Goal: Transaction & Acquisition: Book appointment/travel/reservation

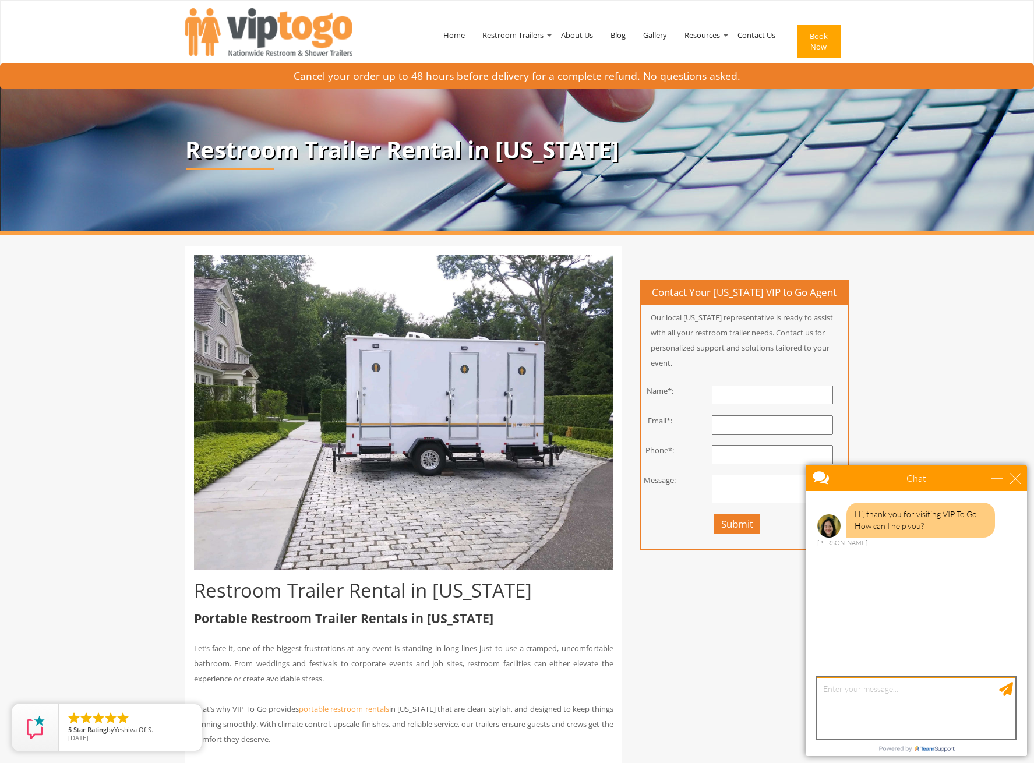
click at [904, 692] on textarea "type your message" at bounding box center [916, 708] width 198 height 61
type textarea "what is approx cost of a 3 unit bathroom"
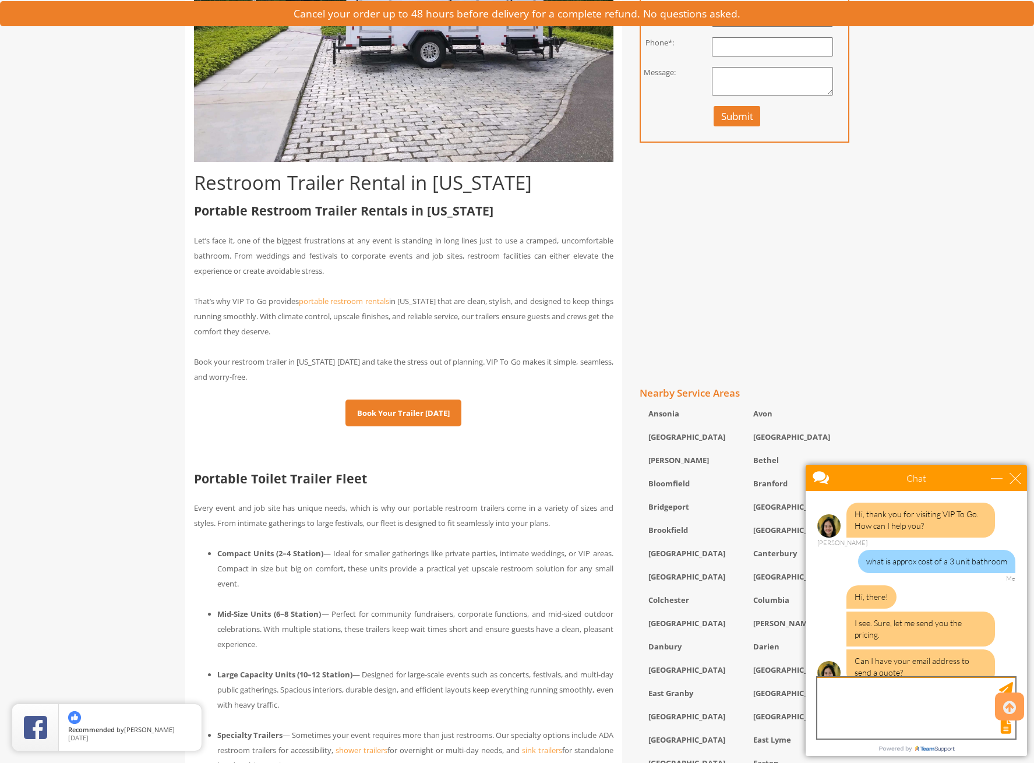
scroll to position [16, 0]
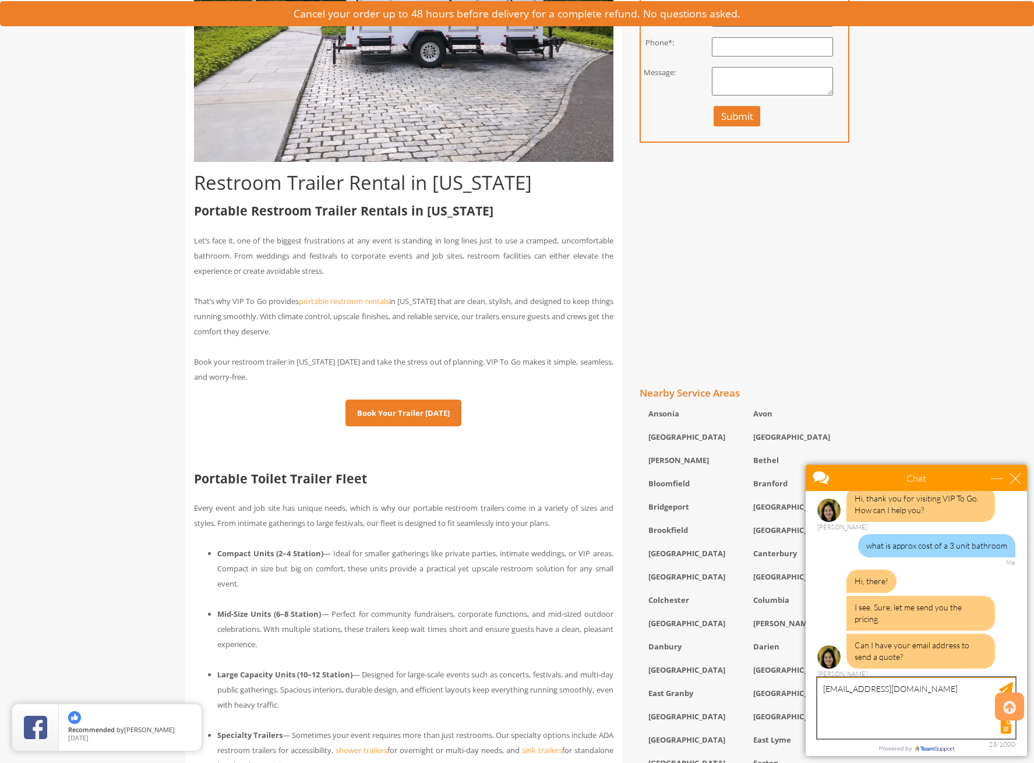
type textarea "[EMAIL_ADDRESS][DOMAIN_NAME]"
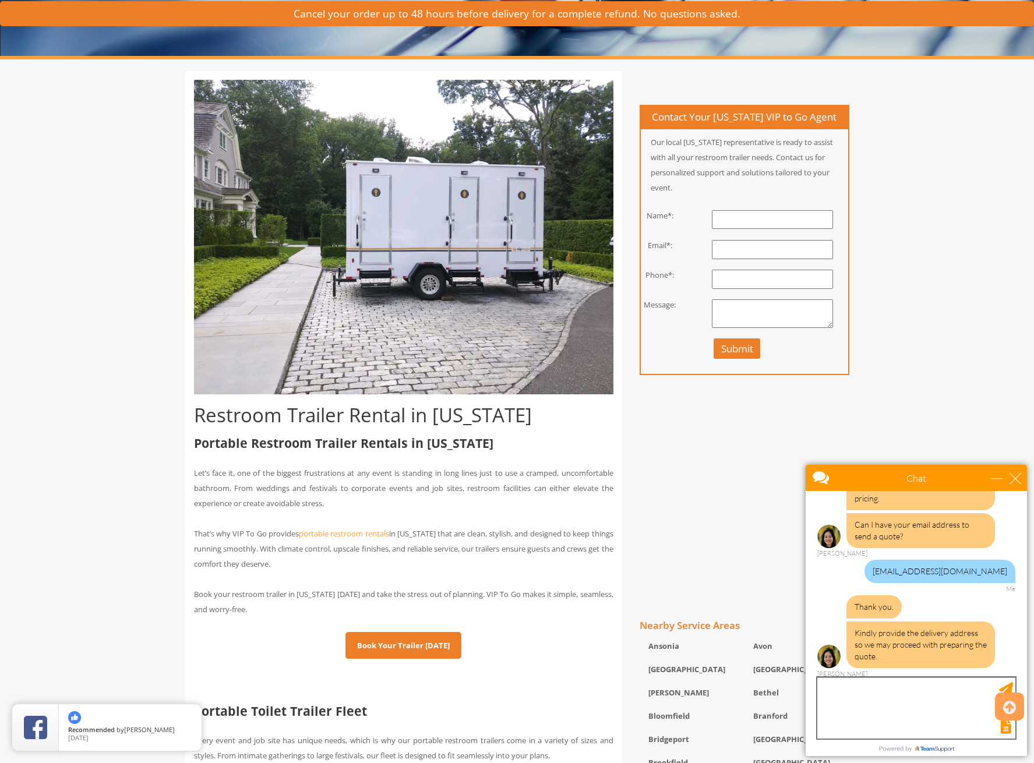
scroll to position [175, 0]
type textarea "id prefer not to at this time. w"
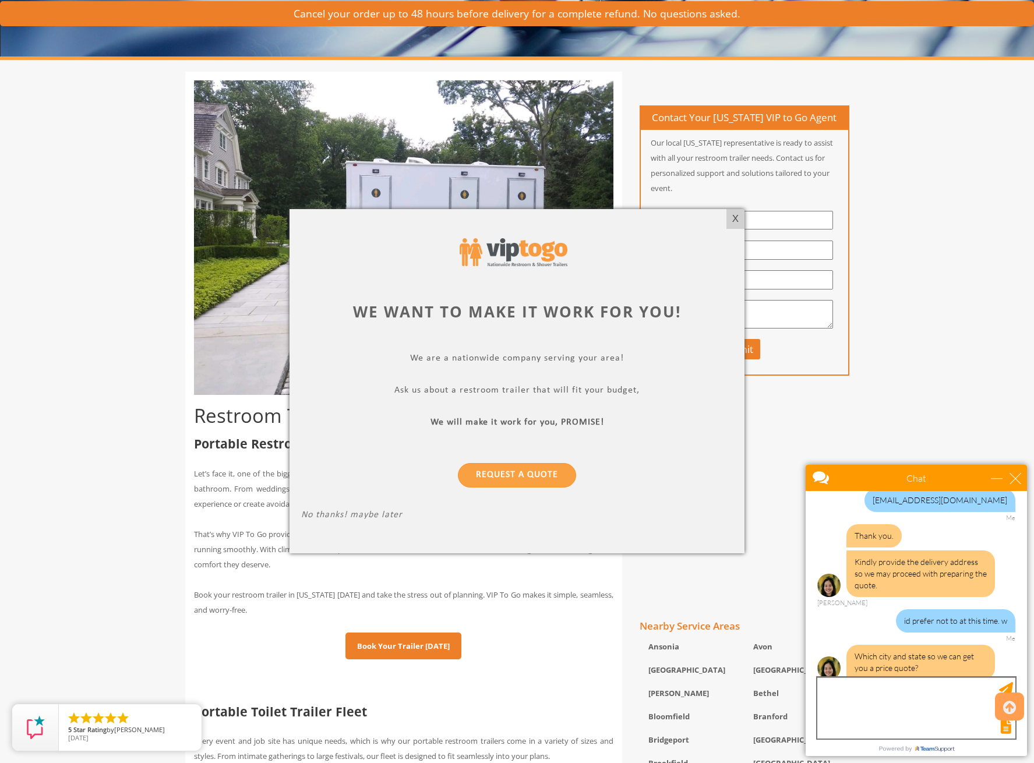
scroll to position [219, 0]
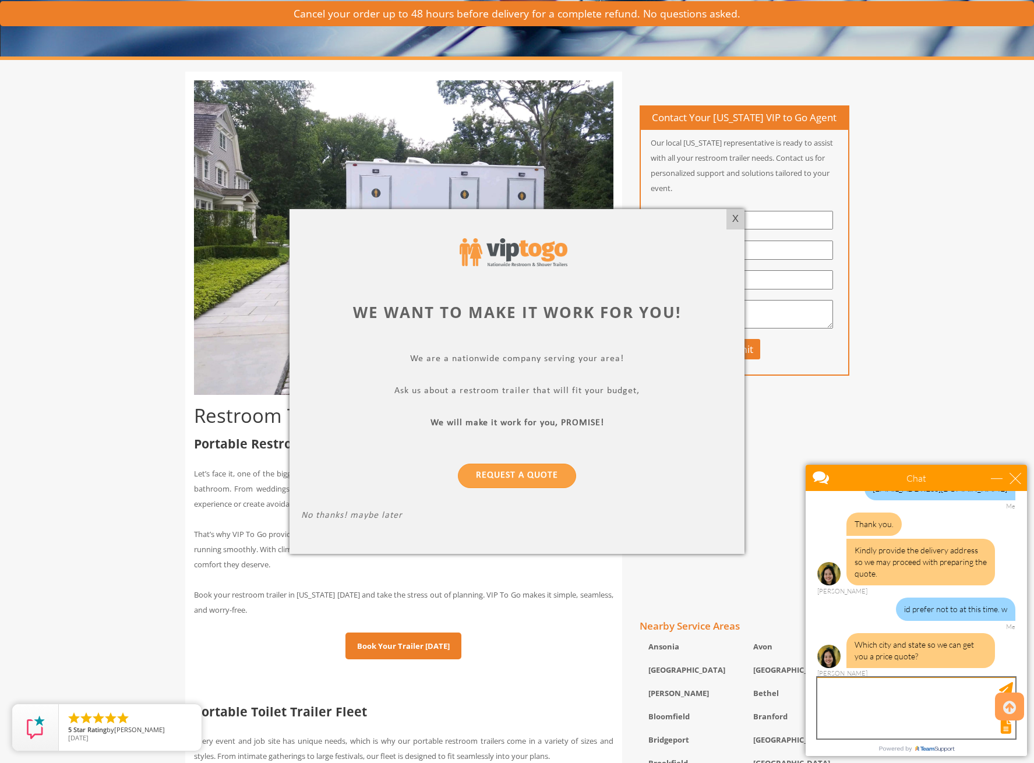
click at [893, 698] on textarea "type your message" at bounding box center [916, 708] width 198 height 61
type textarea "CT"
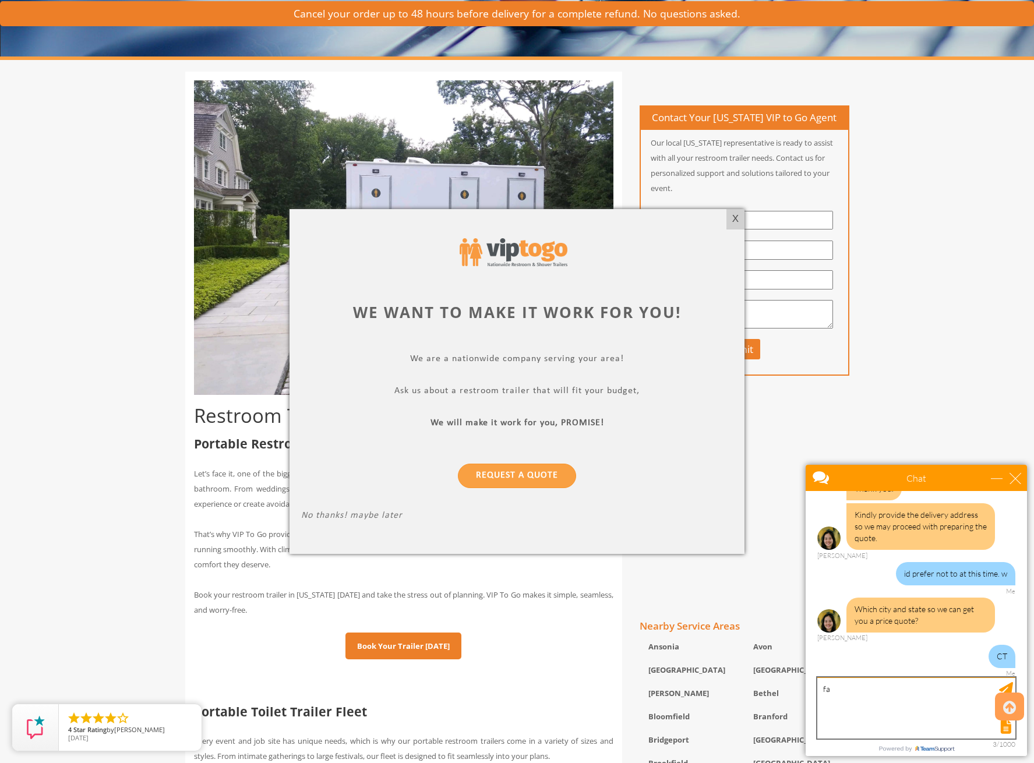
type textarea "f"
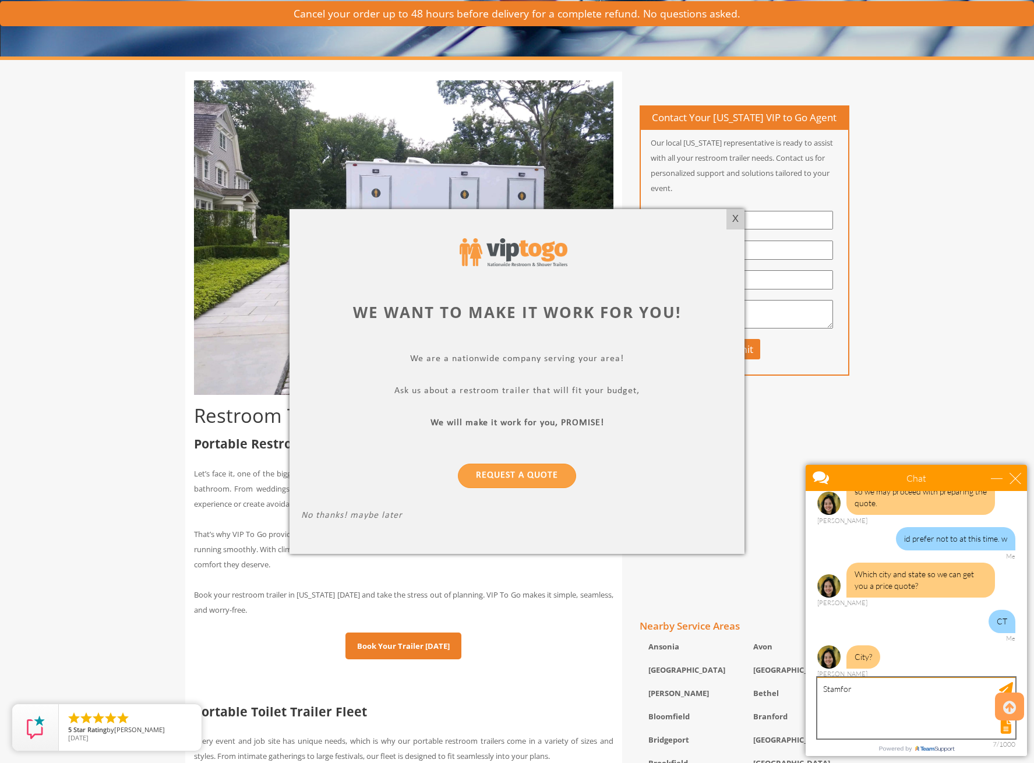
type textarea "[GEOGRAPHIC_DATA]"
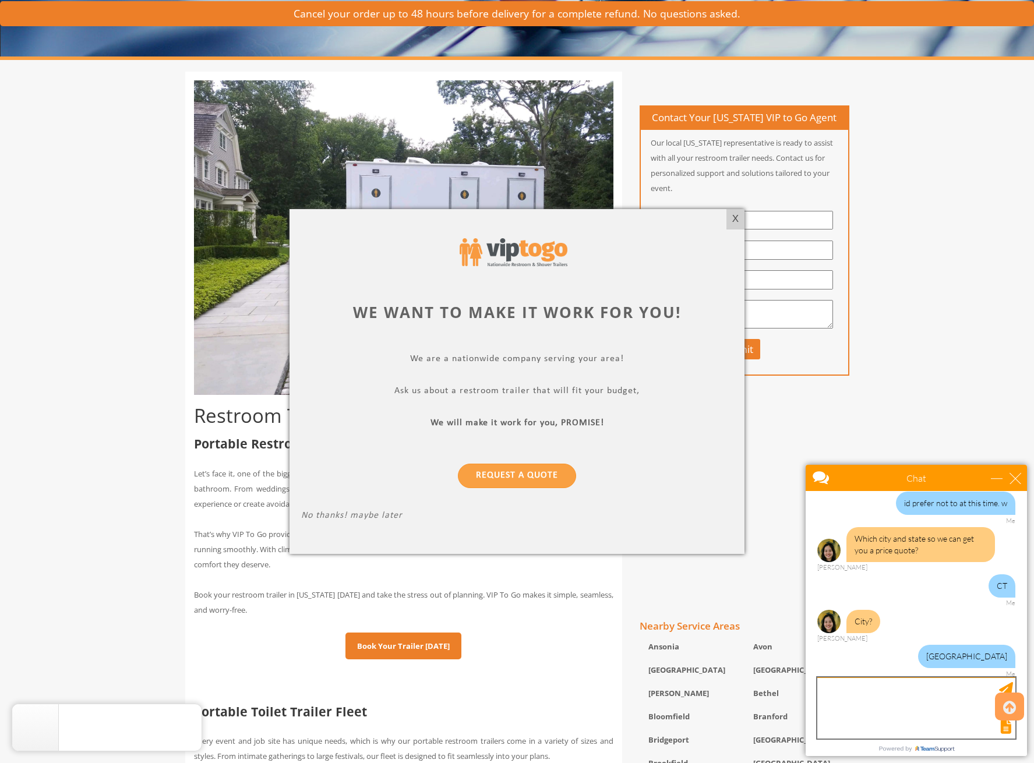
scroll to position [372, 0]
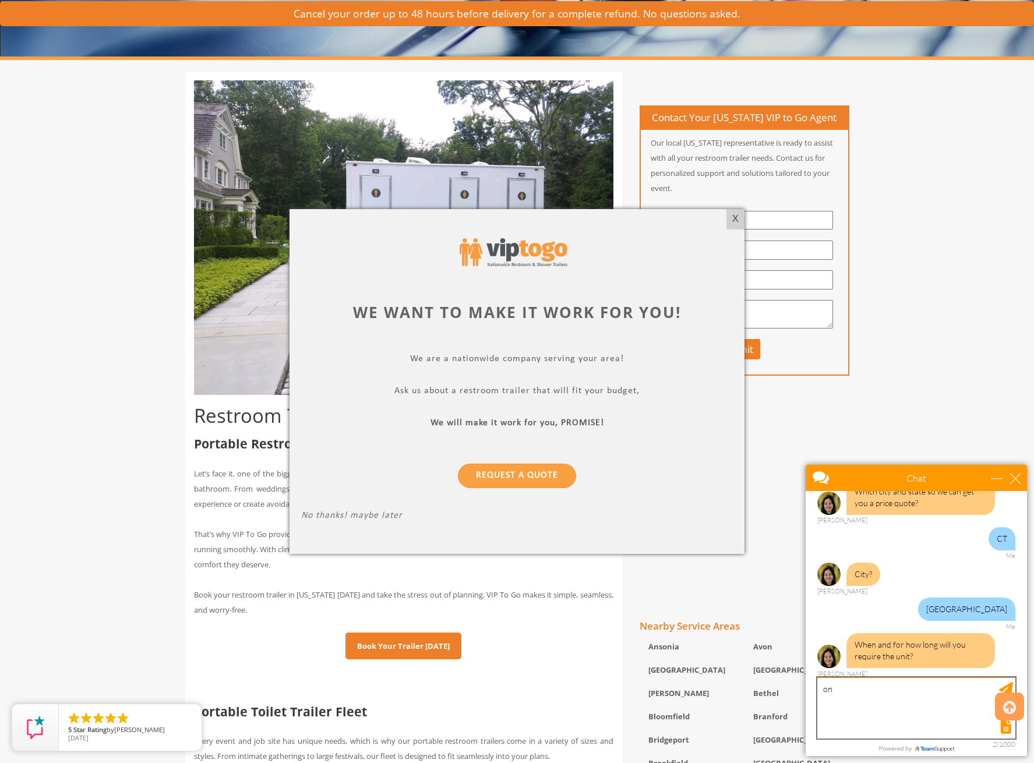
type textarea "o"
type textarea "24 hours next summer"
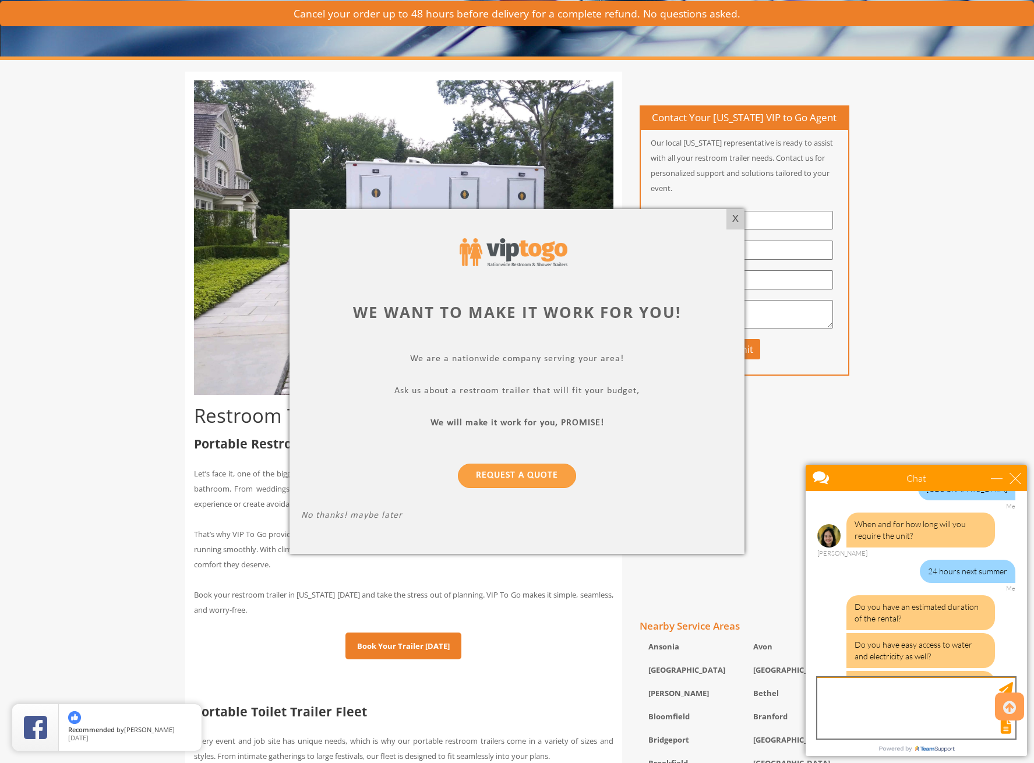
scroll to position [542, 0]
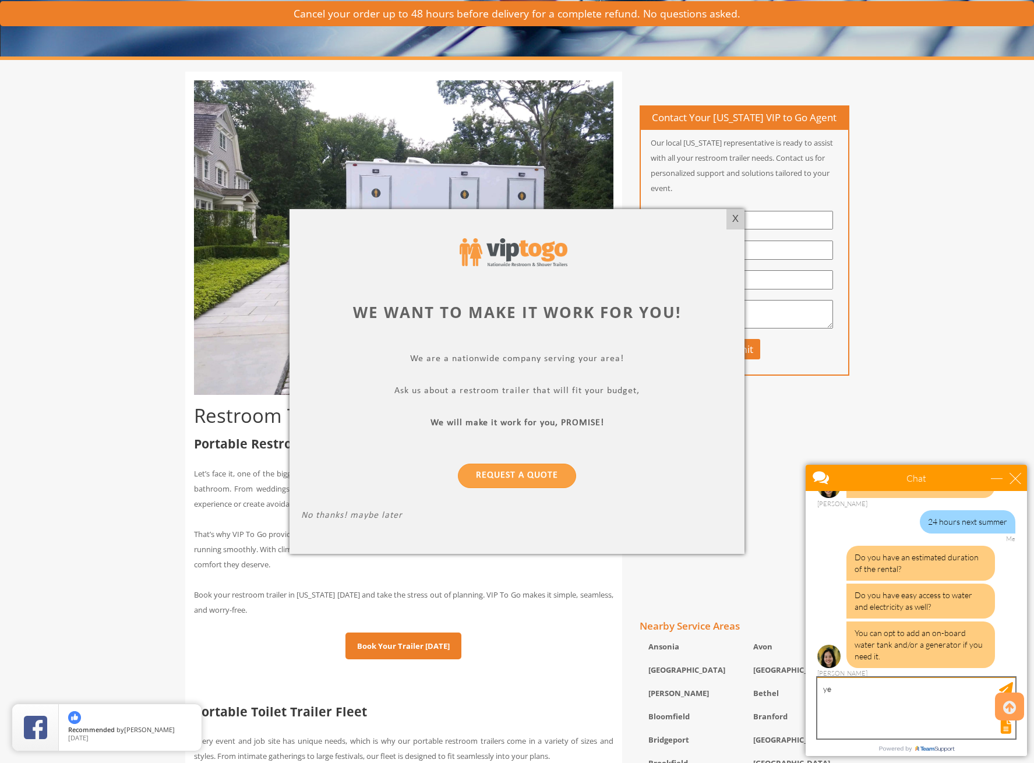
type textarea "yes"
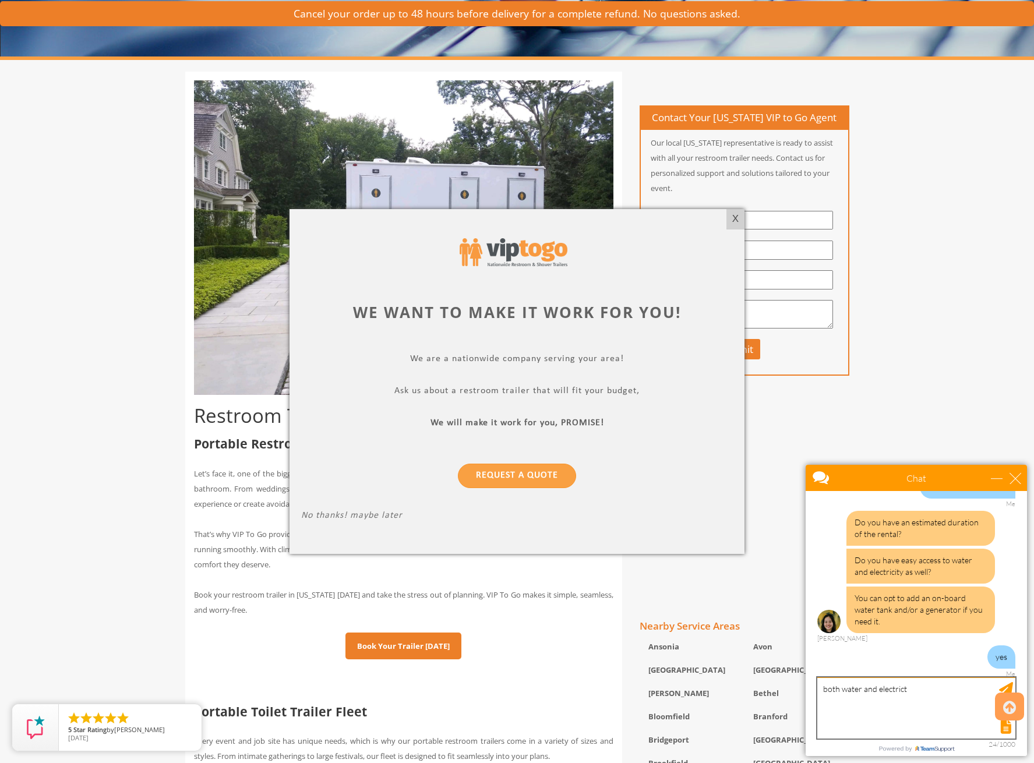
type textarea "both water and electricty"
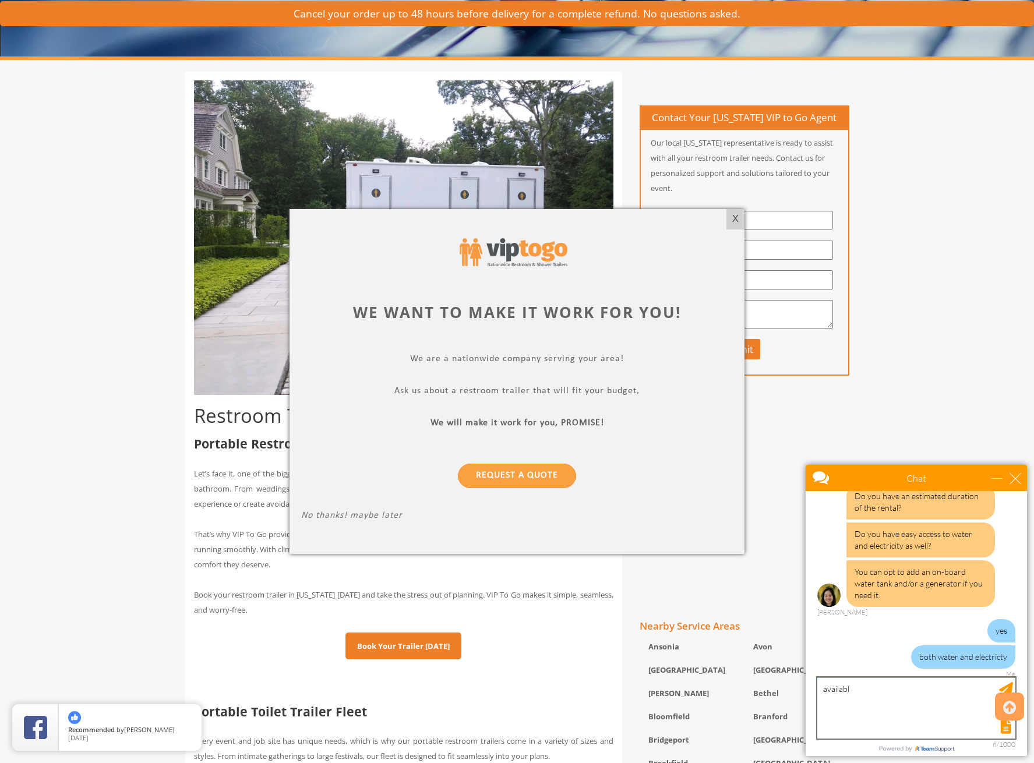
type textarea "available"
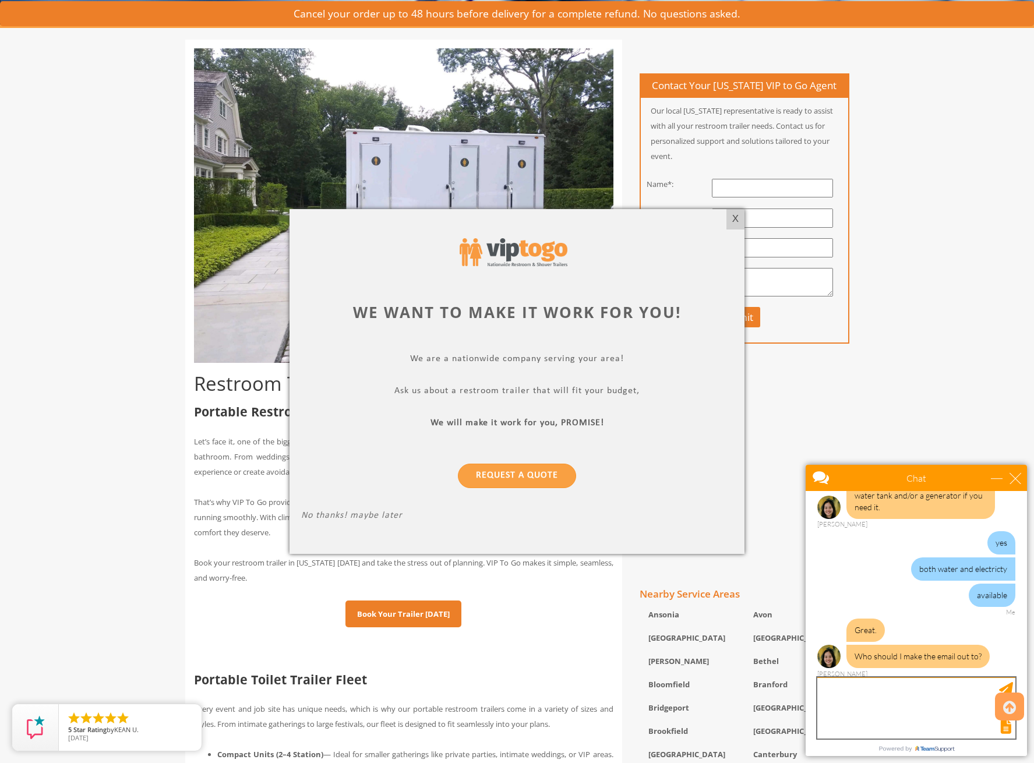
scroll to position [233, 0]
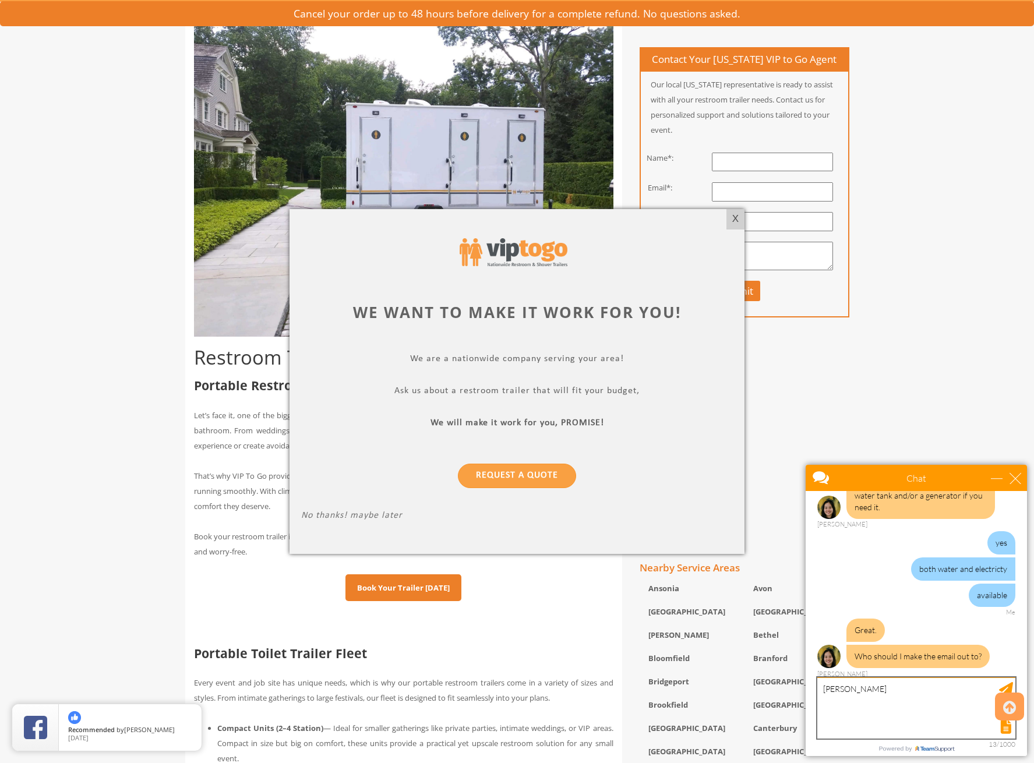
type textarea "[PERSON_NAME]"
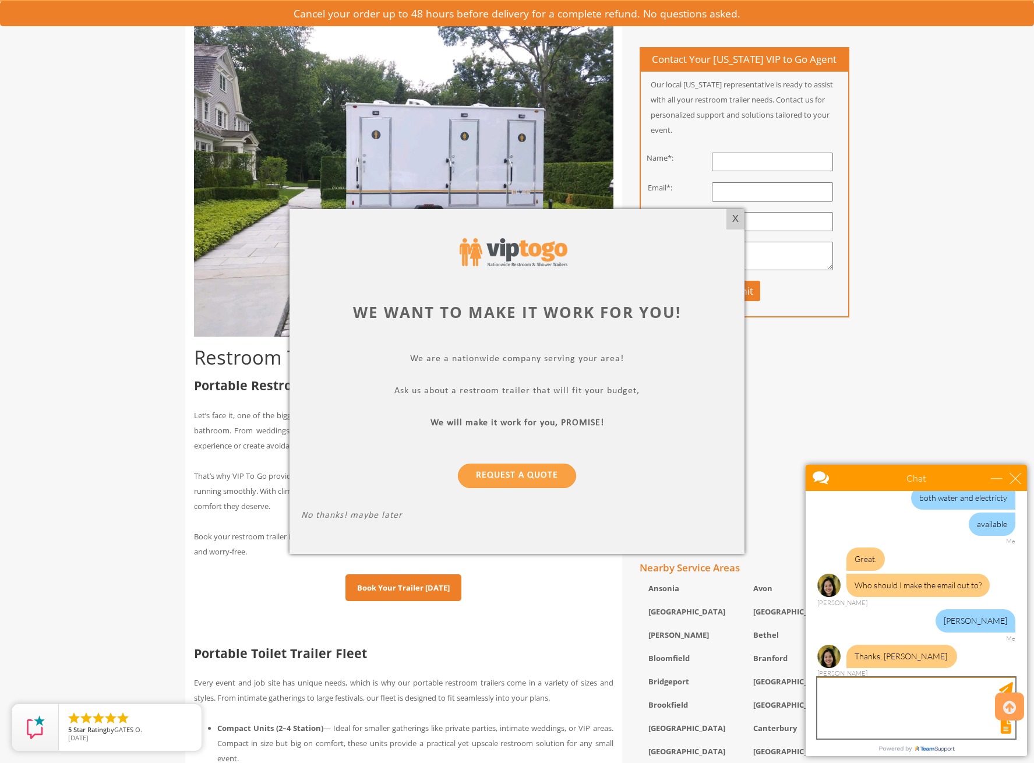
scroll to position [350, 0]
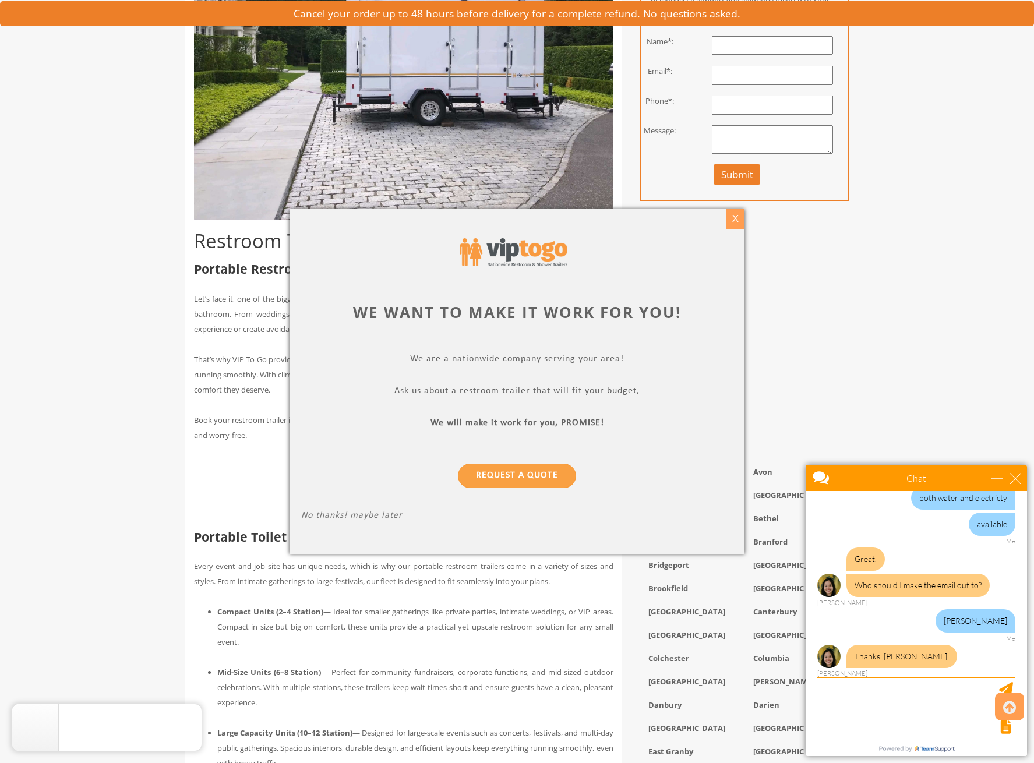
click at [742, 222] on div "X" at bounding box center [736, 219] width 18 height 20
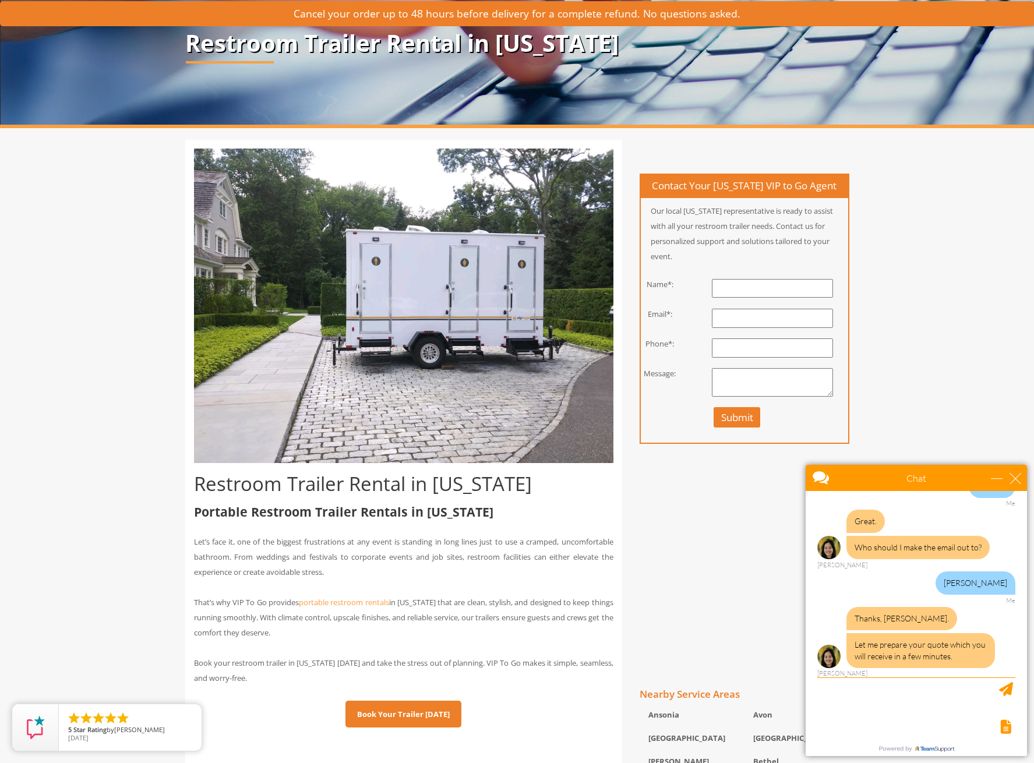
scroll to position [0, 0]
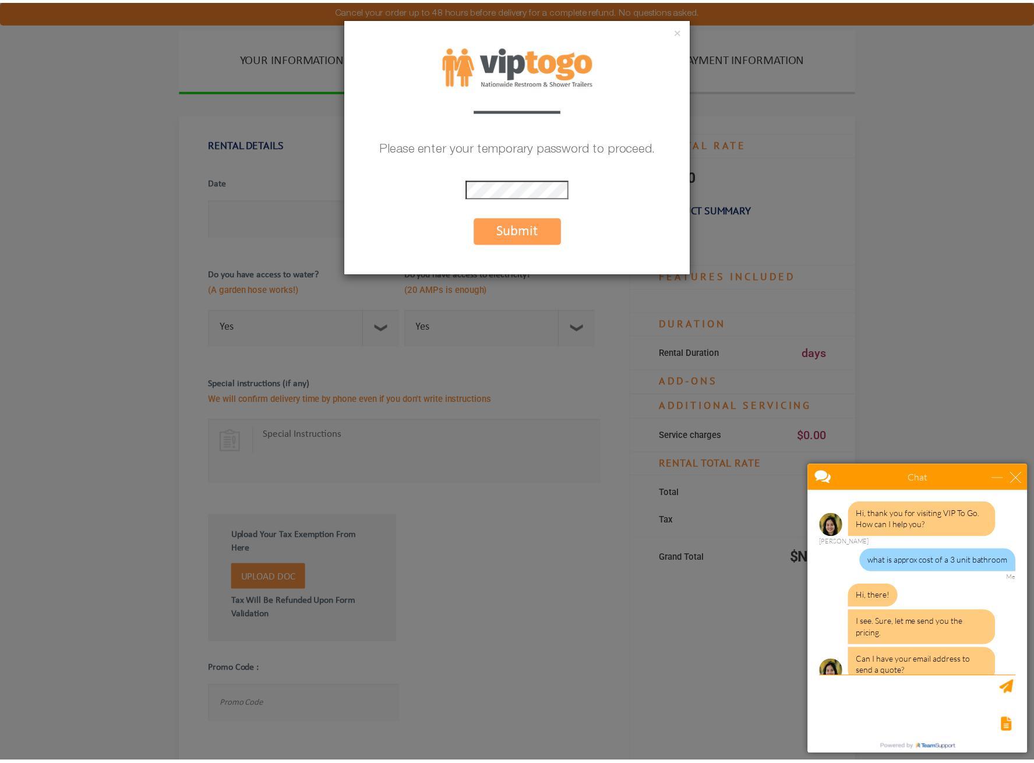
scroll to position [1045, 0]
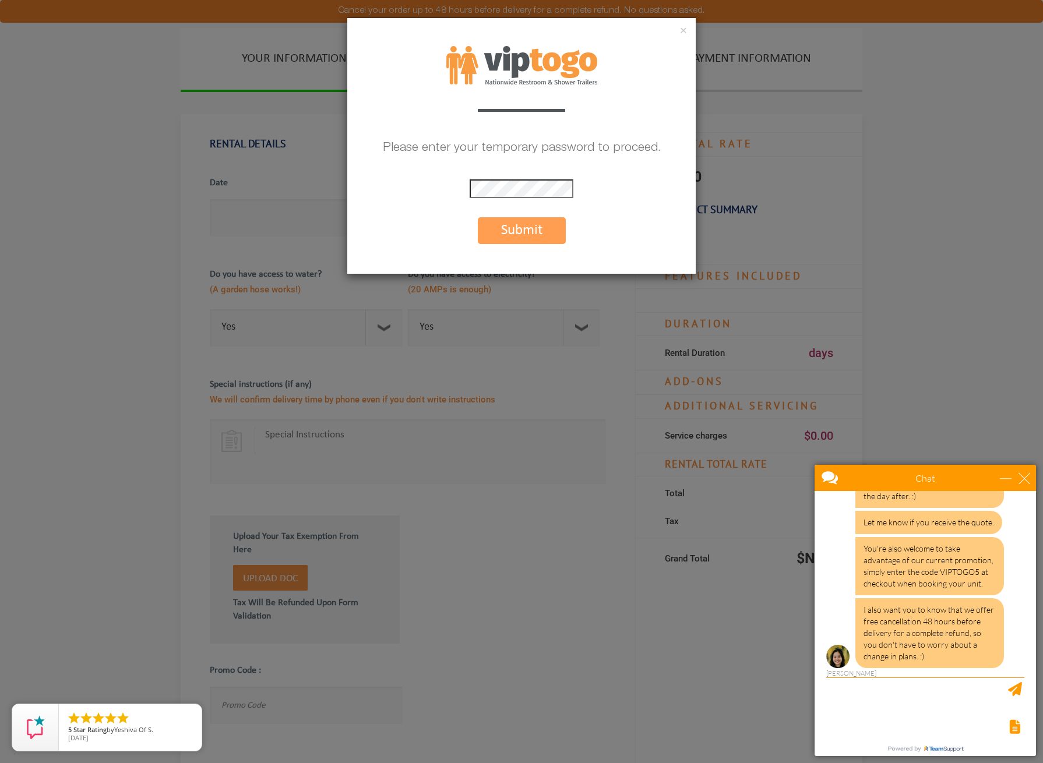
click at [486, 228] on button "Submit" at bounding box center [522, 230] width 88 height 27
click at [143, 251] on div "× Please enter your temporary password to proceed. * The password is incorrect …" at bounding box center [521, 381] width 1043 height 763
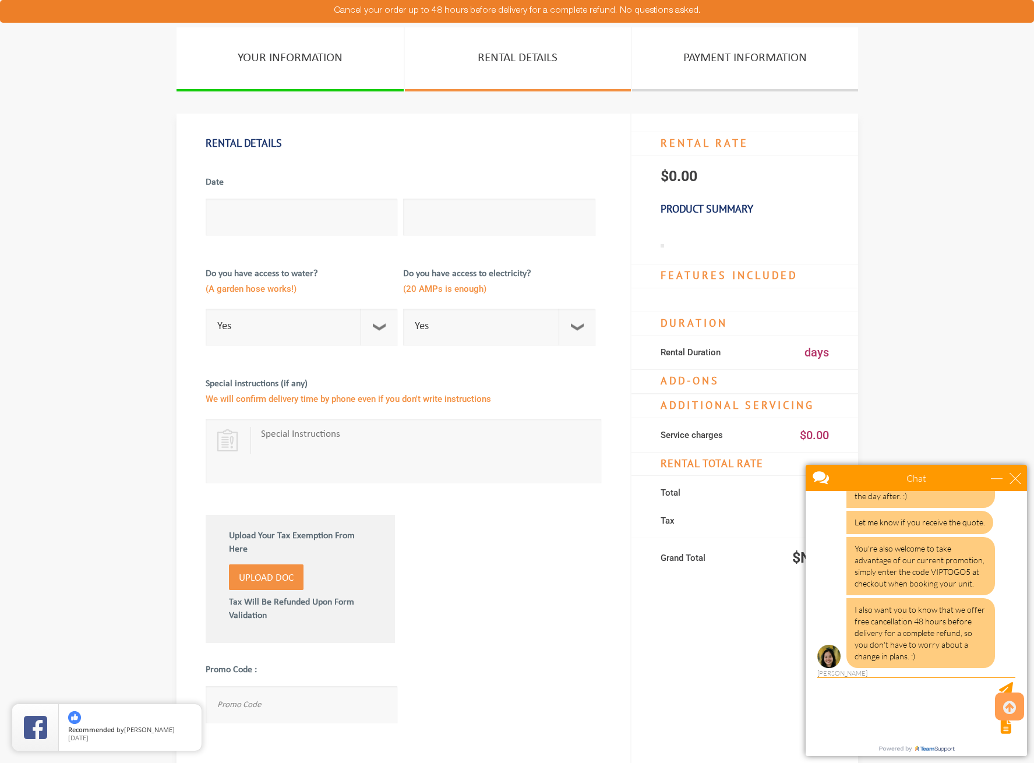
scroll to position [0, 0]
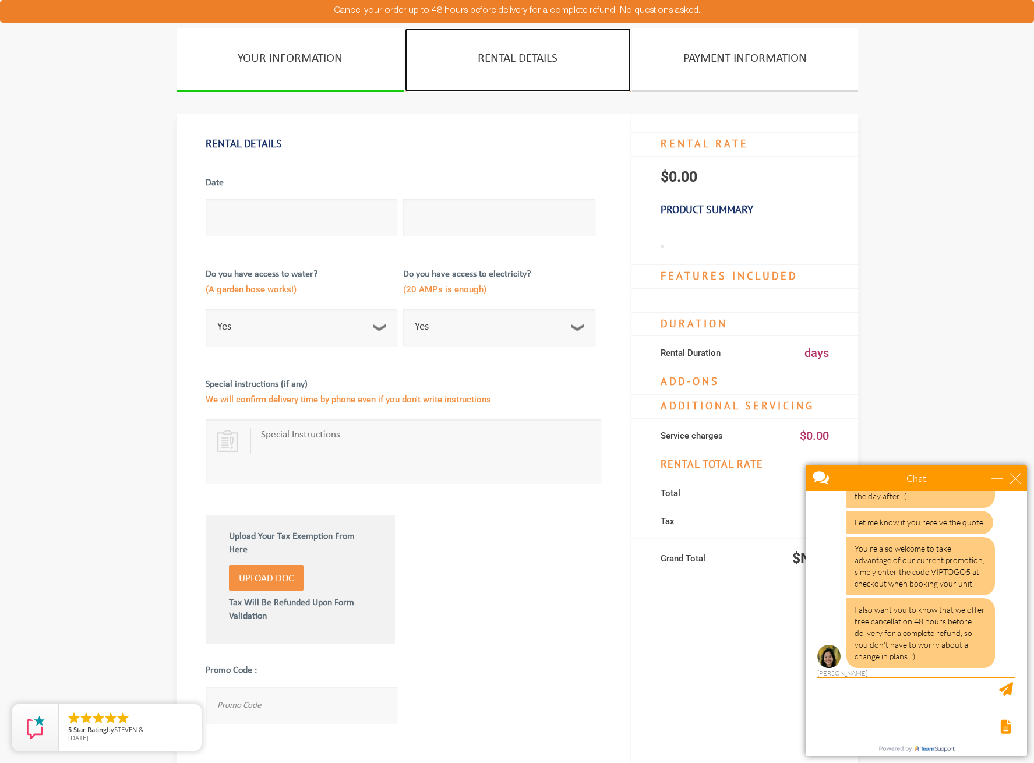
click at [488, 54] on link "RENTAL DETAILS" at bounding box center [518, 60] width 226 height 64
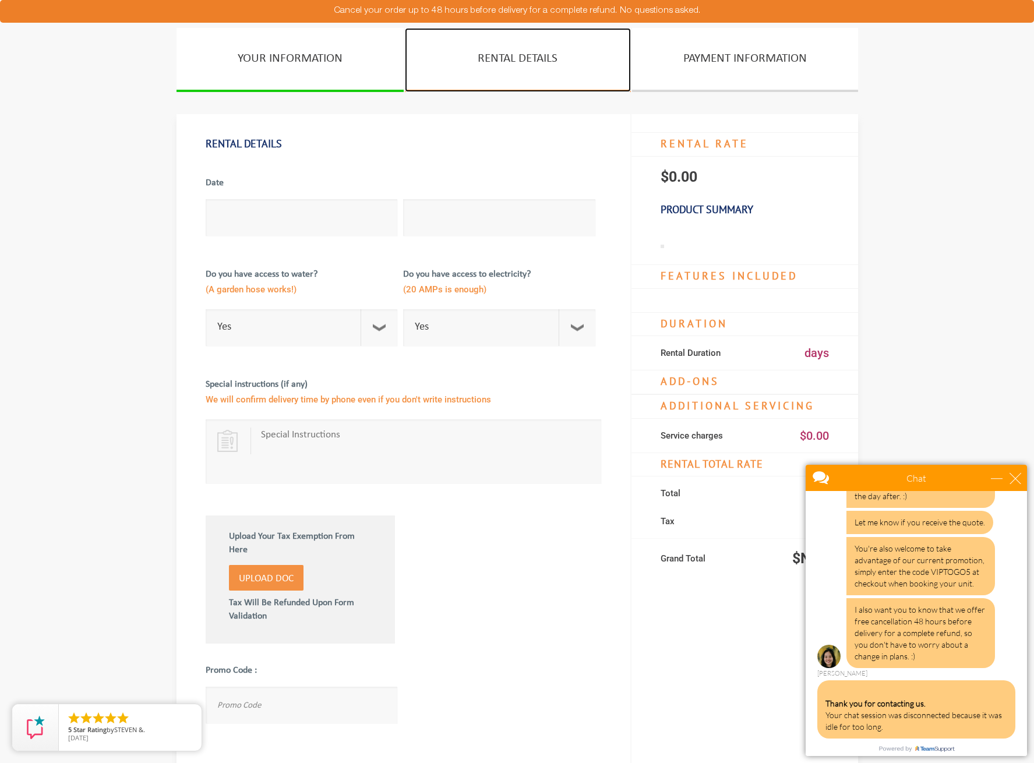
scroll to position [1170, 0]
